Goal: Find specific page/section: Find specific page/section

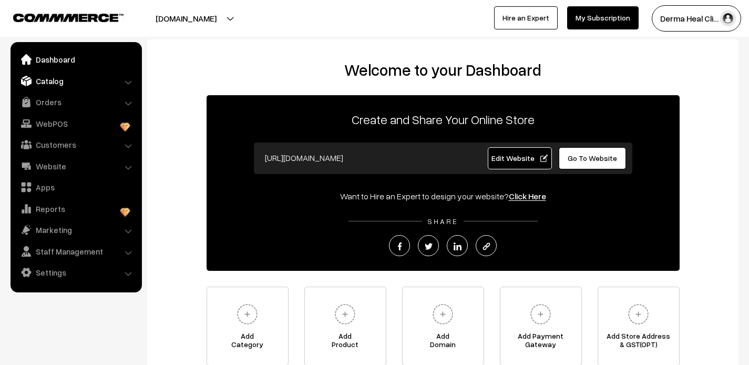
click at [52, 80] on link "Catalog" at bounding box center [75, 80] width 125 height 19
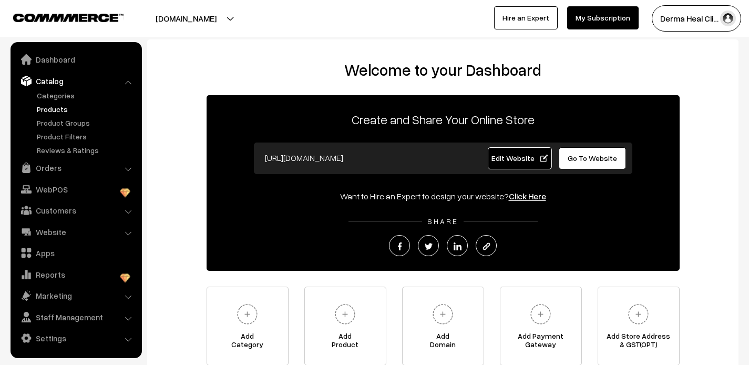
click at [62, 111] on link "Products" at bounding box center [86, 109] width 104 height 11
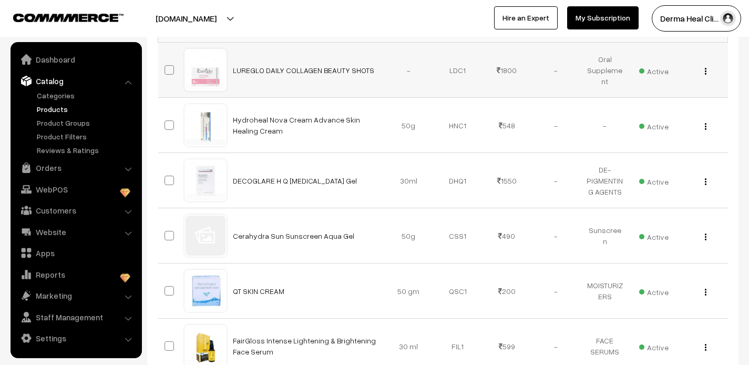
scroll to position [555, 0]
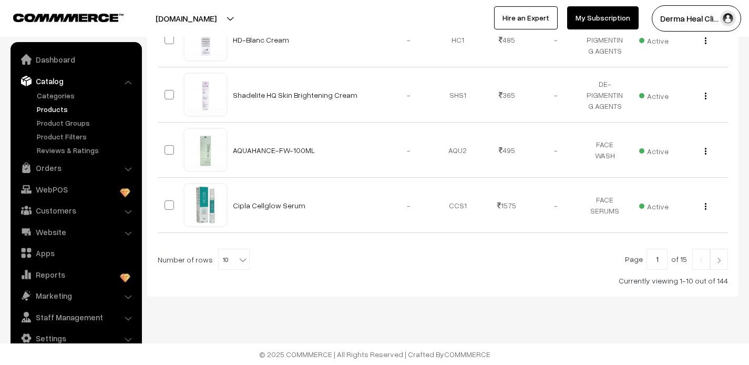
click at [719, 261] on img at bounding box center [718, 260] width 9 height 6
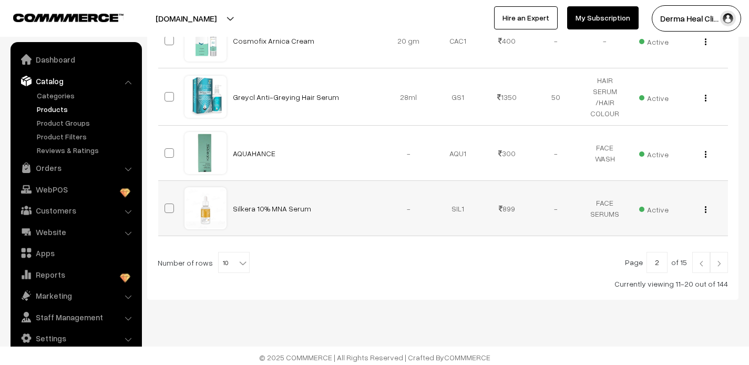
scroll to position [557, 0]
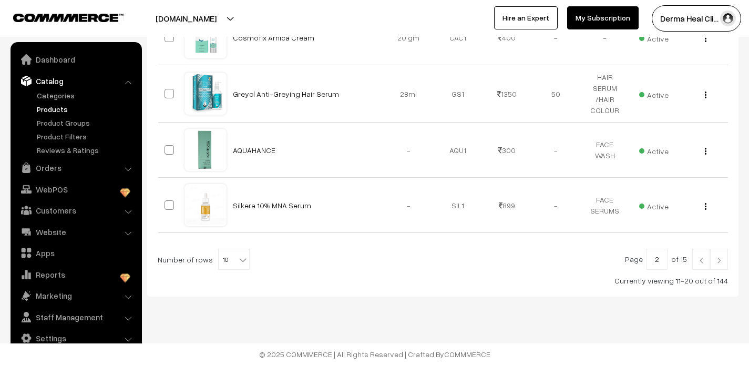
click at [717, 258] on img at bounding box center [718, 260] width 9 height 6
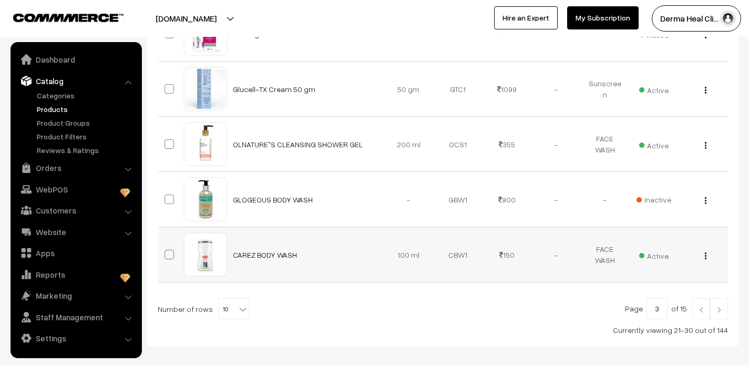
scroll to position [557, 0]
